Goal: Transaction & Acquisition: Book appointment/travel/reservation

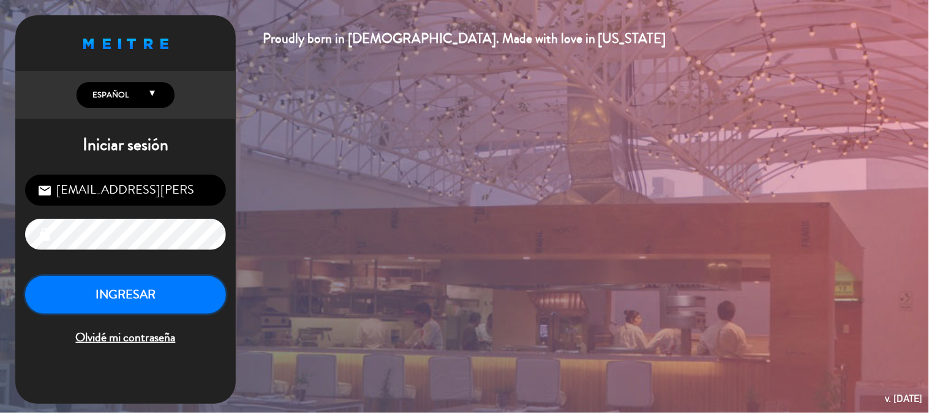
click at [113, 309] on button "INGRESAR" at bounding box center [125, 295] width 201 height 39
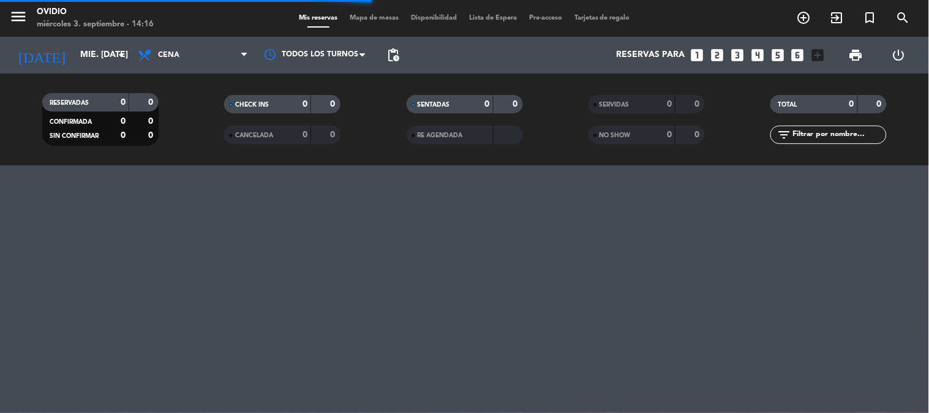
click at [759, 54] on icon "looks_4" at bounding box center [758, 55] width 16 height 16
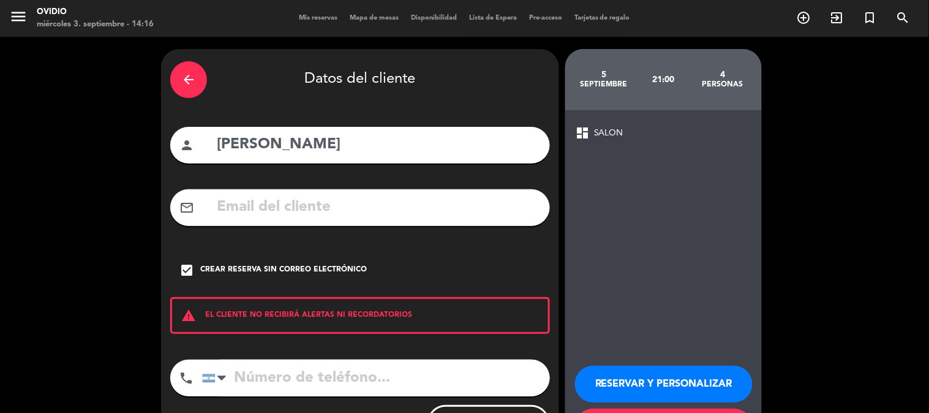
click at [205, 70] on div "arrow_back" at bounding box center [188, 79] width 37 height 37
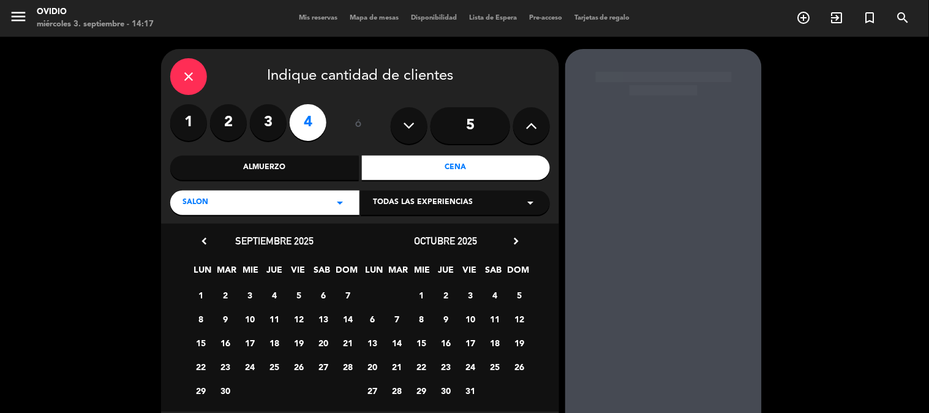
click at [313, 167] on div "Almuerzo" at bounding box center [264, 168] width 189 height 24
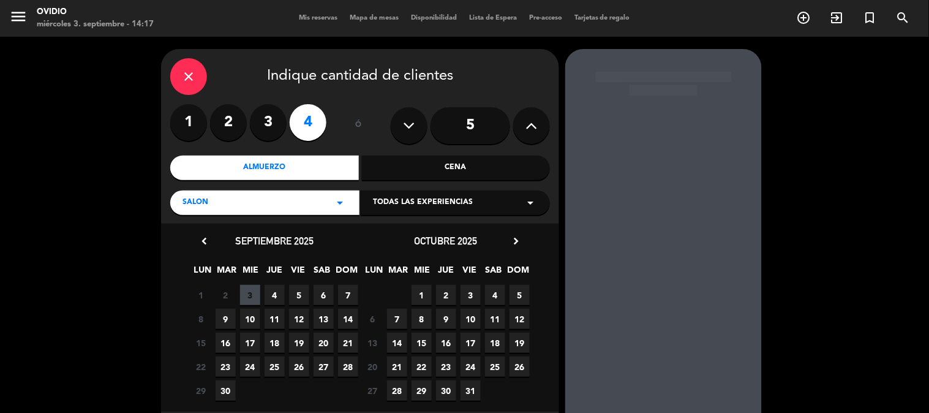
click at [279, 298] on span "4" at bounding box center [275, 295] width 20 height 20
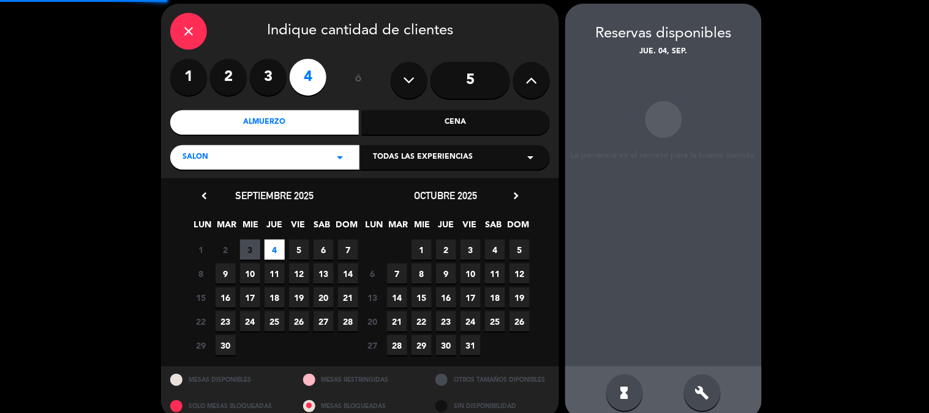
scroll to position [49, 0]
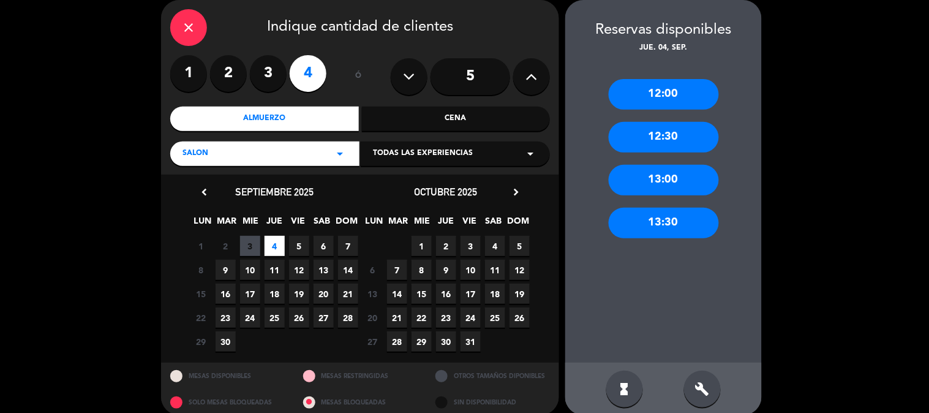
click at [662, 171] on div "13:00" at bounding box center [664, 180] width 110 height 31
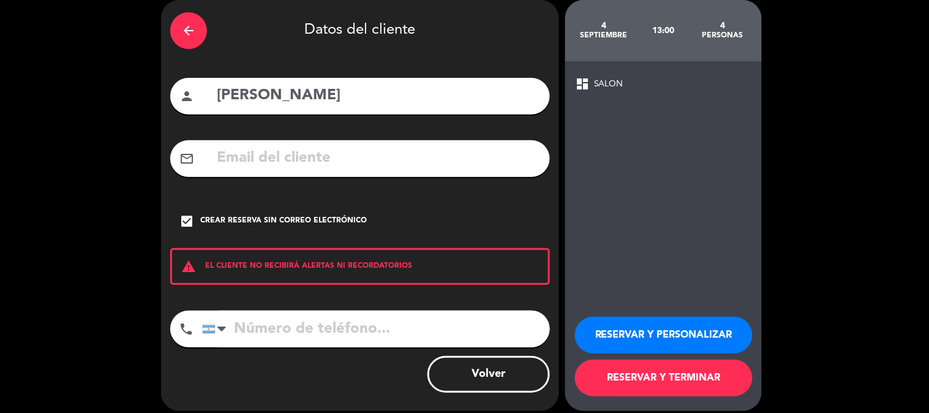
click at [353, 95] on input "[PERSON_NAME]" at bounding box center [378, 95] width 325 height 25
type input "[PERSON_NAME]"
click at [258, 322] on input "tel" at bounding box center [376, 329] width 348 height 37
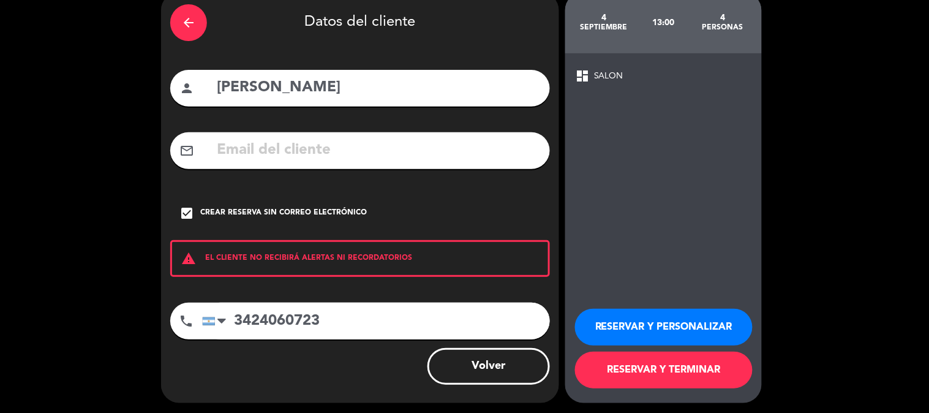
scroll to position [59, 0]
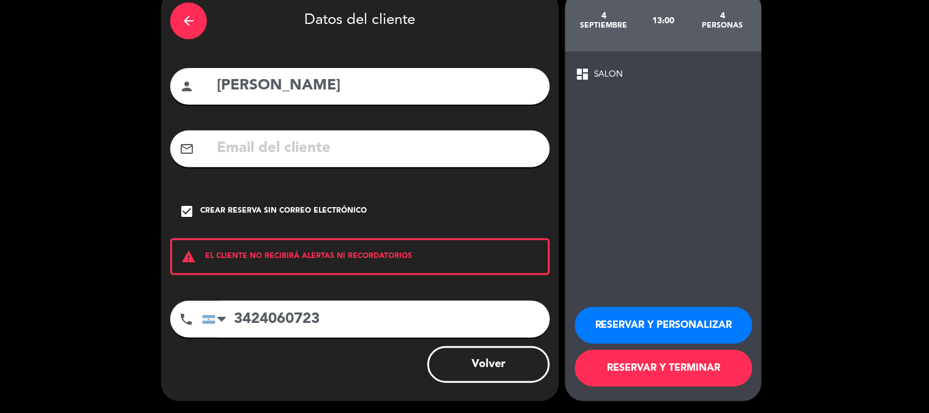
type input "3424060723"
click at [688, 355] on button "RESERVAR Y TERMINAR" at bounding box center [664, 368] width 178 height 37
